Goal: Find specific page/section: Find specific page/section

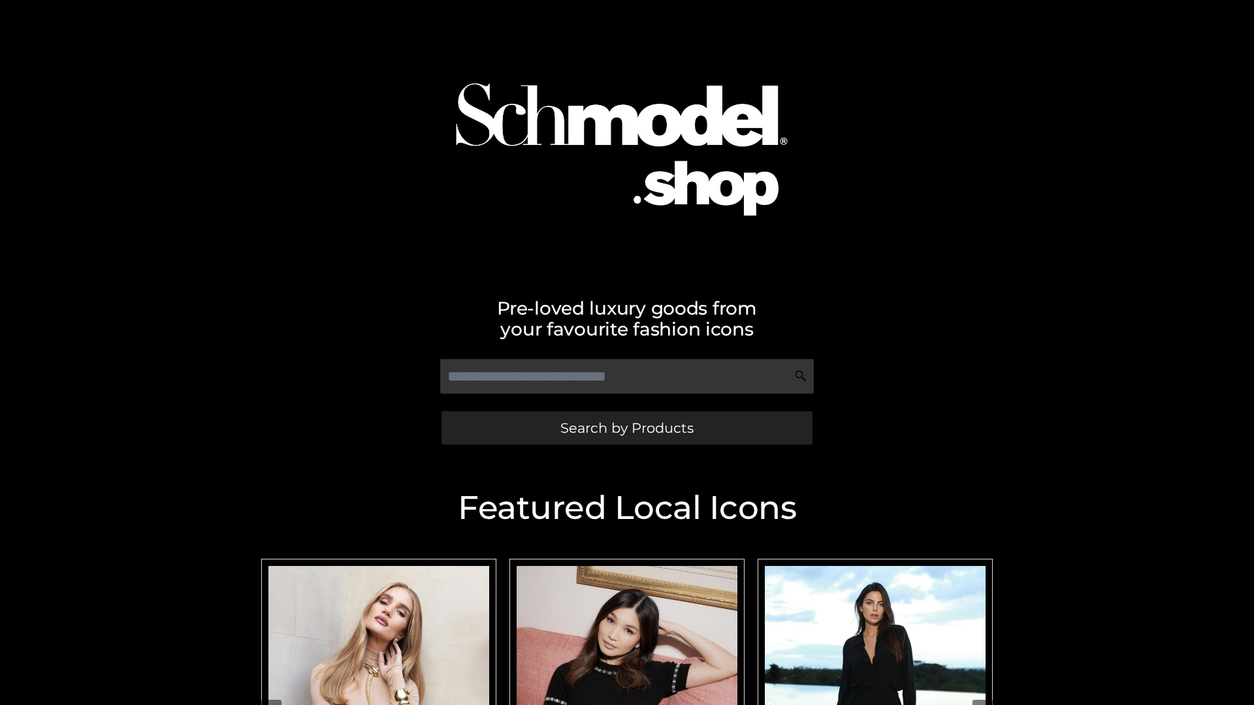
click at [626, 428] on span "Search by Products" at bounding box center [626, 428] width 133 height 14
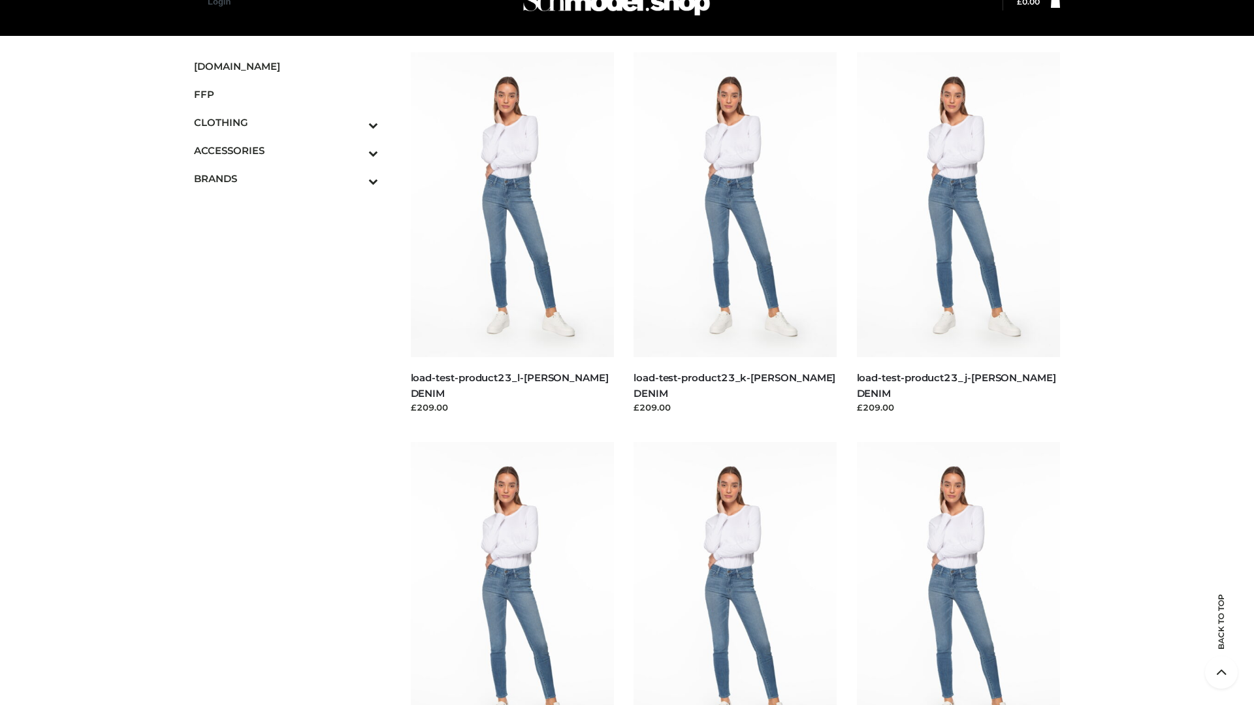
scroll to position [1499, 0]
